Goal: Information Seeking & Learning: Find specific fact

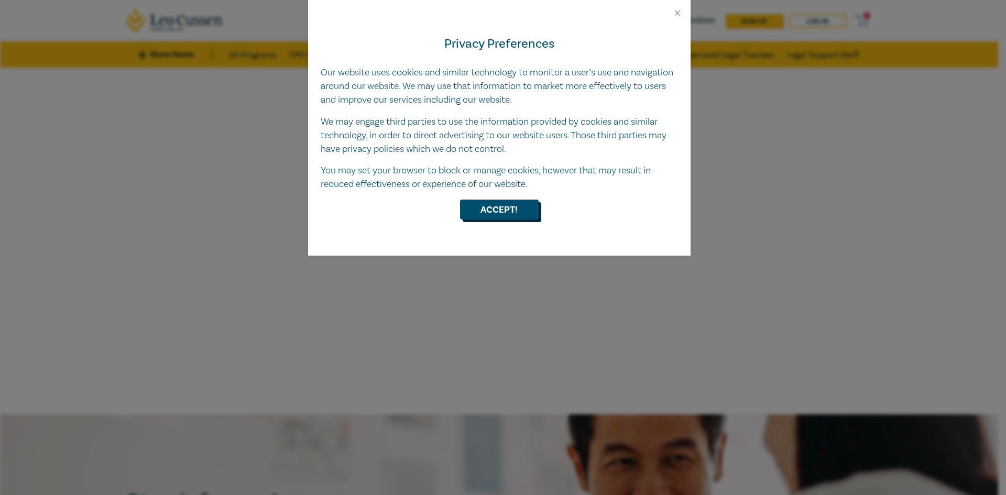
click at [513, 206] on button "Accept!" at bounding box center [499, 210] width 79 height 20
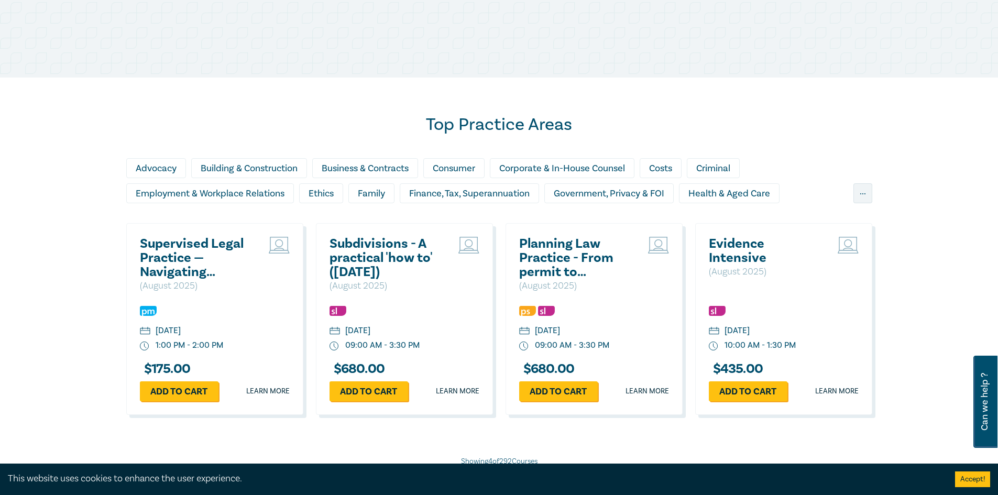
scroll to position [786, 0]
click at [166, 168] on div "Advocacy" at bounding box center [156, 168] width 60 height 20
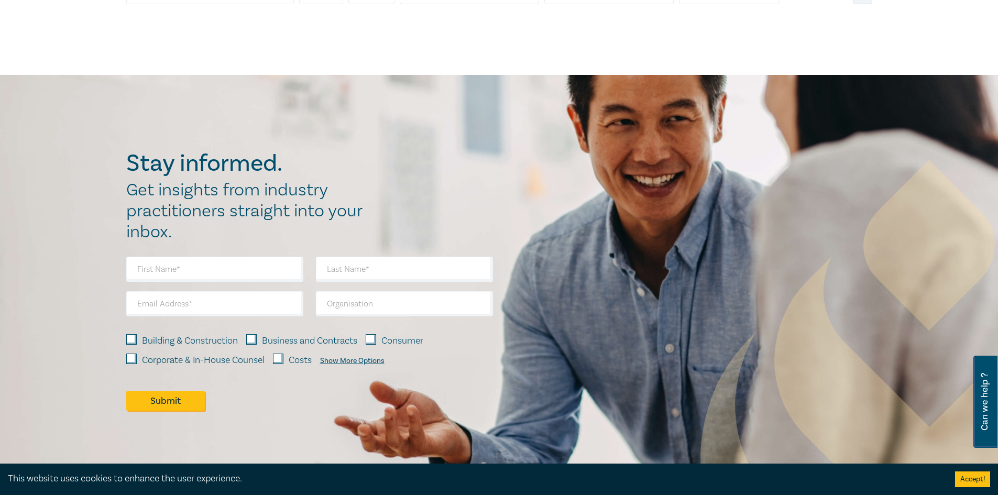
scroll to position [838, 0]
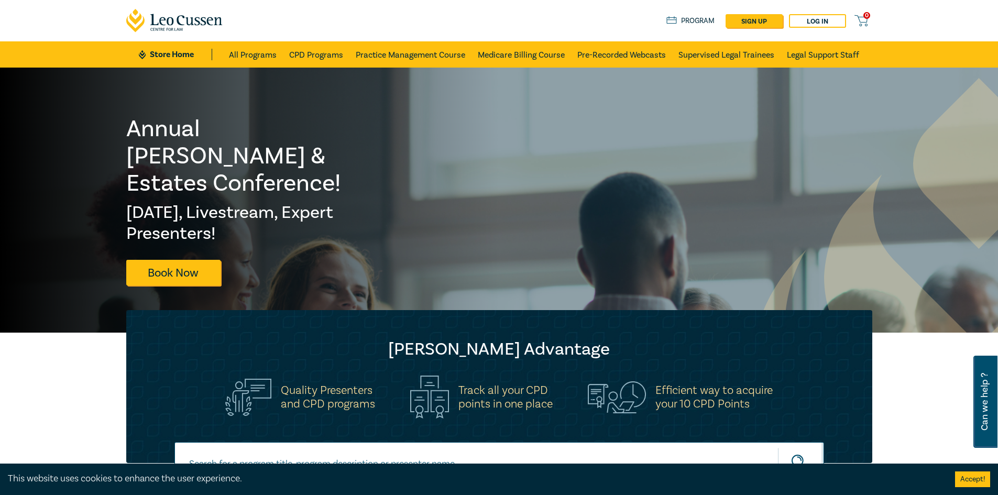
click at [181, 53] on link "Store Home" at bounding box center [175, 55] width 73 height 12
click at [164, 54] on link "Store Home" at bounding box center [175, 55] width 73 height 12
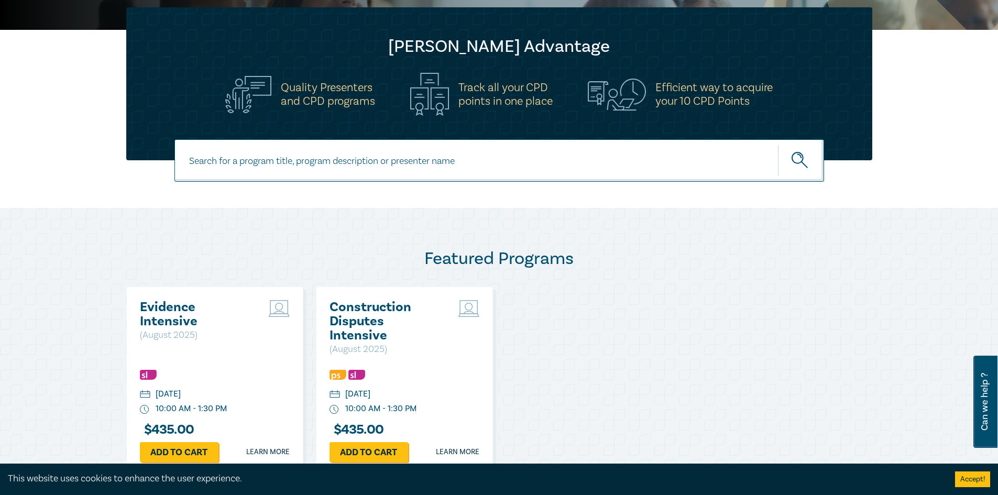
scroll to position [314, 0]
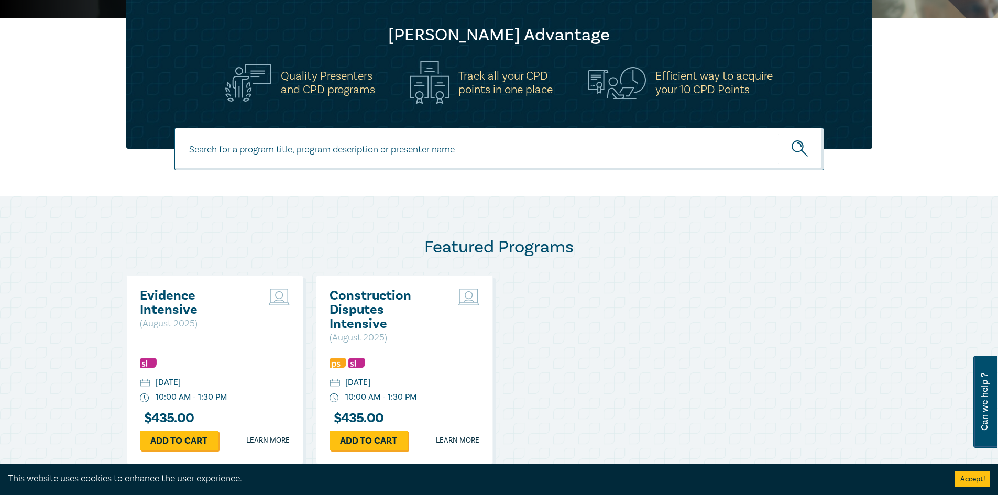
click at [479, 152] on input at bounding box center [499, 149] width 650 height 42
click at [479, 151] on input at bounding box center [499, 149] width 650 height 42
type input "[PERSON_NAME]"
click at [778, 133] on button "submit" at bounding box center [801, 149] width 46 height 32
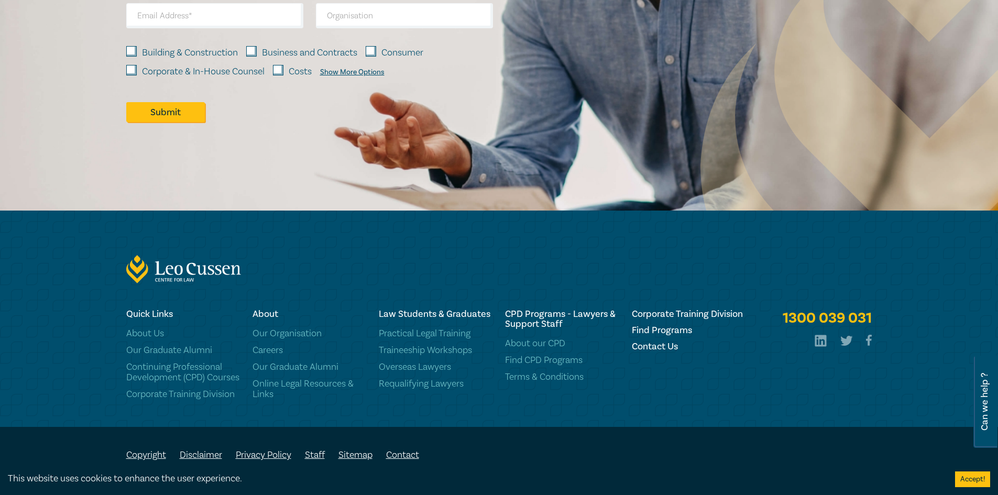
scroll to position [774, 0]
